Goal: Task Accomplishment & Management: Use online tool/utility

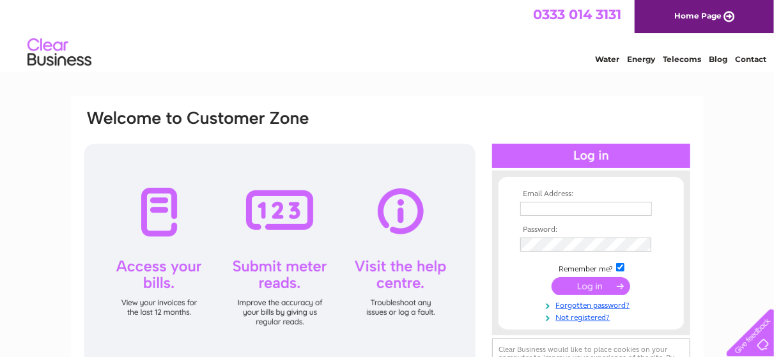
type input "[EMAIL_ADDRESS][DOMAIN_NAME]"
click at [589, 284] on input "submit" at bounding box center [591, 287] width 79 height 18
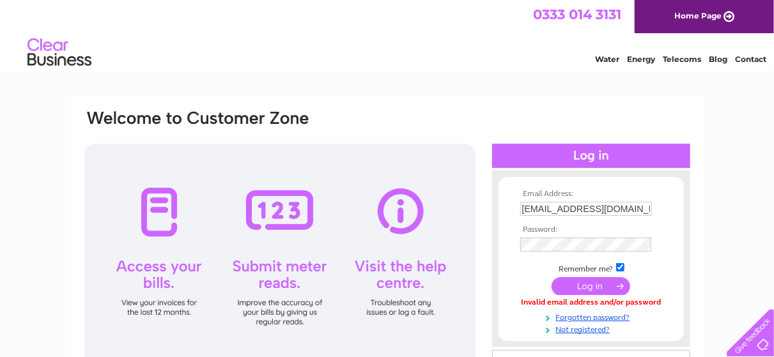
click at [594, 284] on input "submit" at bounding box center [591, 287] width 79 height 18
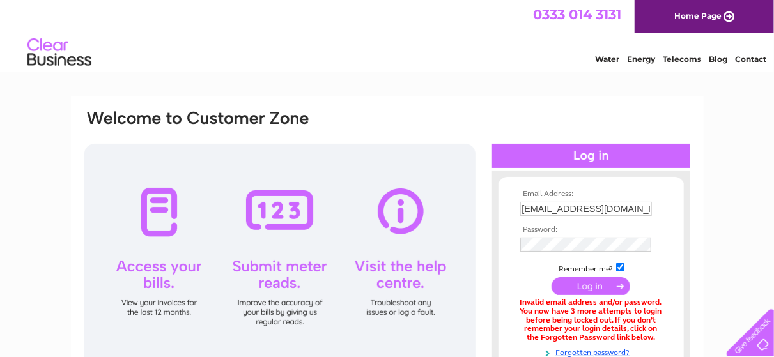
click at [600, 286] on input "submit" at bounding box center [591, 287] width 79 height 18
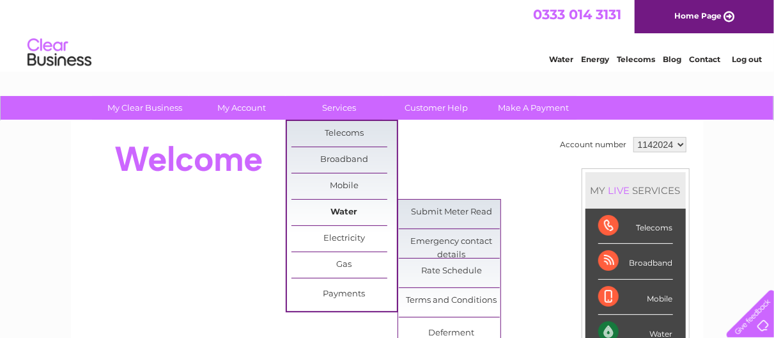
click at [356, 209] on link "Water" at bounding box center [345, 212] width 106 height 26
click at [466, 210] on link "Submit Meter Read" at bounding box center [452, 212] width 106 height 26
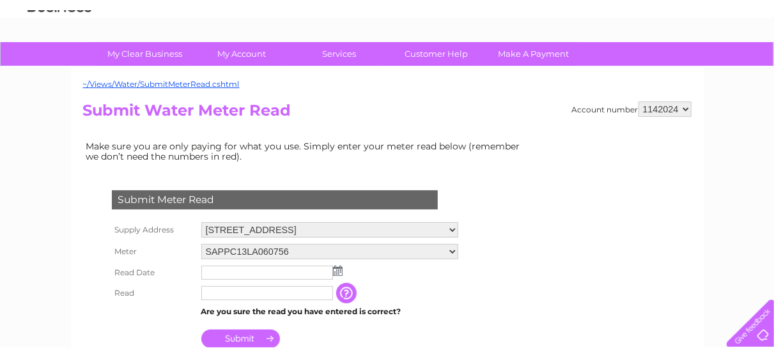
scroll to position [128, 0]
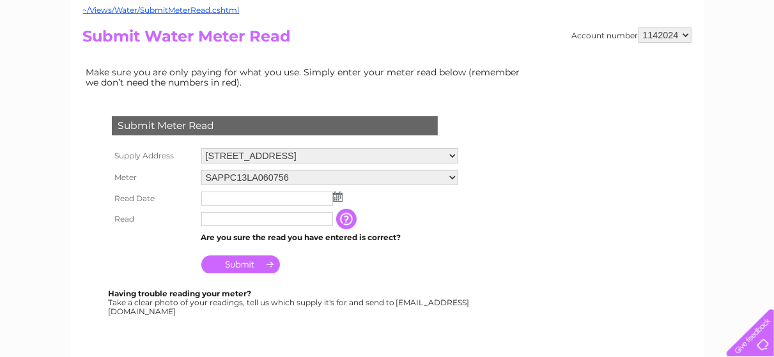
click at [239, 198] on input "text" at bounding box center [267, 199] width 132 height 14
click at [340, 199] on img at bounding box center [338, 197] width 10 height 10
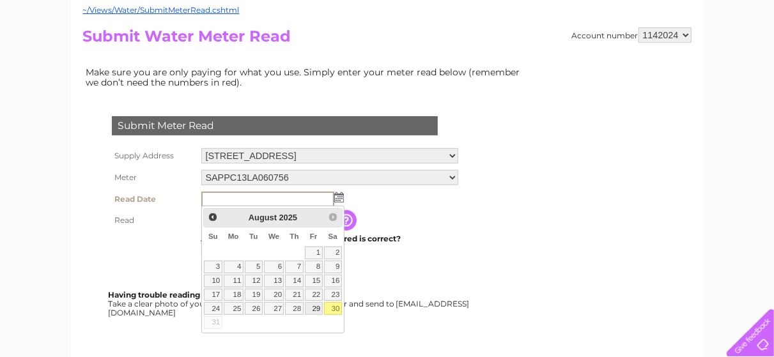
click at [318, 303] on link "29" at bounding box center [314, 308] width 18 height 13
type input "2025/08/29"
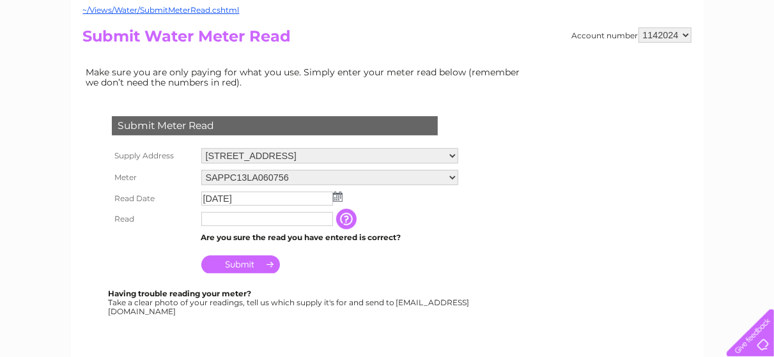
click at [223, 216] on input "text" at bounding box center [267, 219] width 132 height 14
click at [240, 270] on input "Submit" at bounding box center [240, 265] width 79 height 18
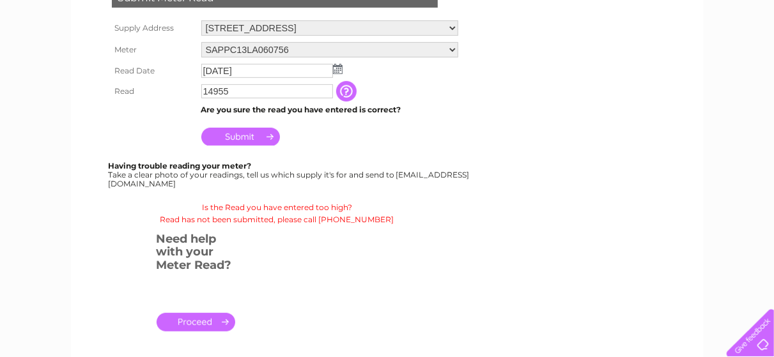
scroll to position [192, 0]
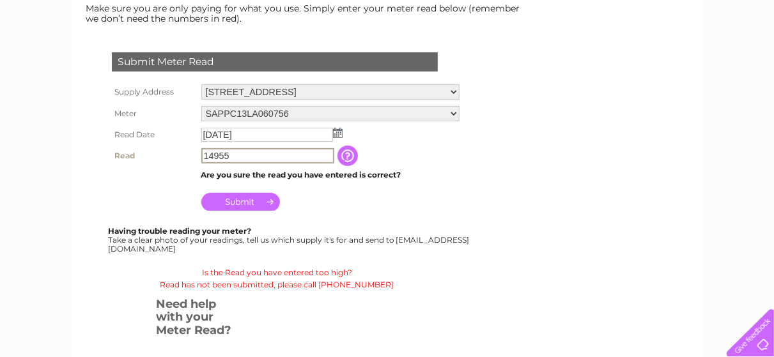
click at [207, 156] on input "14955" at bounding box center [267, 155] width 133 height 15
type input "04955"
click at [232, 205] on input "Submit" at bounding box center [240, 201] width 79 height 18
